Goal: Task Accomplishment & Management: Use online tool/utility

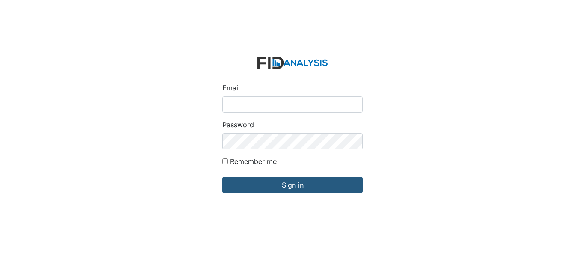
click at [263, 105] on input "Email" at bounding box center [292, 104] width 140 height 16
type input "[EMAIL_ADDRESS][DOMAIN_NAME]"
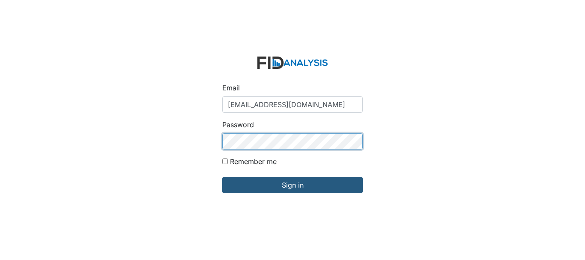
click at [222, 177] on input "Sign in" at bounding box center [292, 185] width 140 height 16
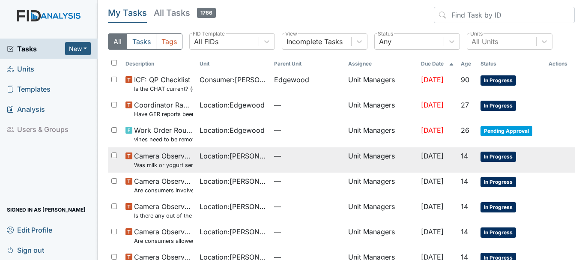
click at [181, 156] on span "Camera Observation Was milk or yogurt served at the meal?" at bounding box center [163, 160] width 59 height 18
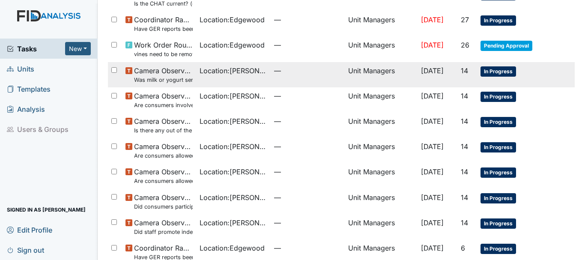
scroll to position [86, 0]
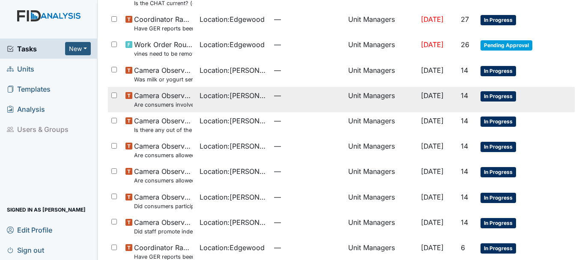
click at [173, 94] on span "Camera Observation Are consumers involved in Active Treatment?" at bounding box center [163, 99] width 59 height 18
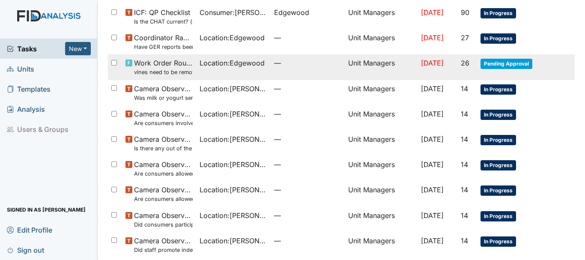
scroll to position [82, 0]
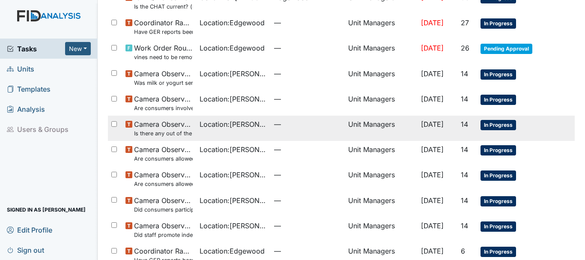
click at [177, 127] on span "Camera Observation Is there any out of the ordinary cell phone usage?" at bounding box center [163, 128] width 59 height 18
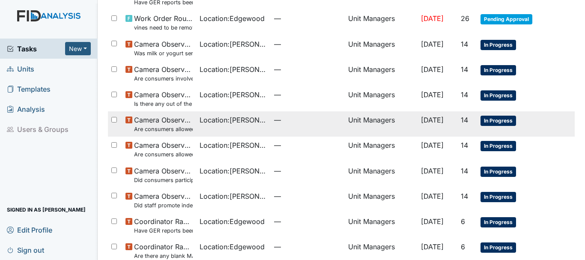
scroll to position [125, 0]
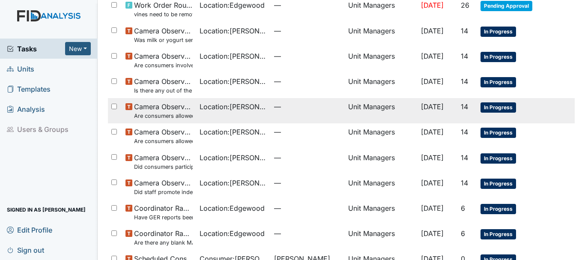
click at [174, 108] on span "Camera Observation Are consumers allowed to leave the table as desired?" at bounding box center [163, 111] width 59 height 18
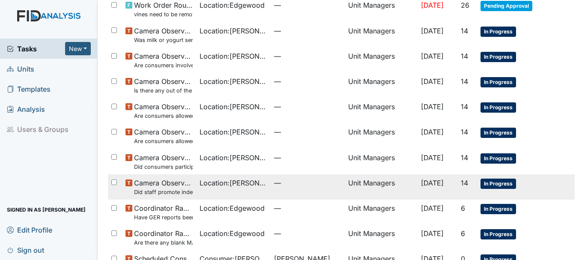
click at [149, 186] on span "Camera Observation Did staff promote independence in all the following areas? (…" at bounding box center [163, 187] width 59 height 18
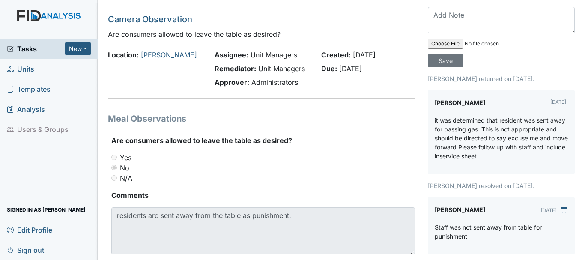
scroll to position [43, 0]
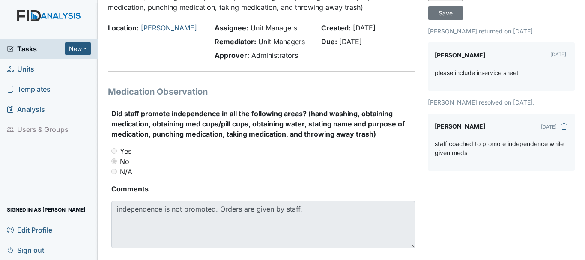
scroll to position [86, 0]
